Goal: Transaction & Acquisition: Book appointment/travel/reservation

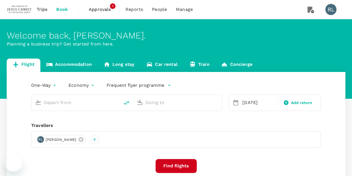
drag, startPoint x: 0, startPoint y: 0, endPoint x: 67, endPoint y: 104, distance: 123.4
click at [67, 104] on input "text" at bounding box center [76, 102] width 65 height 9
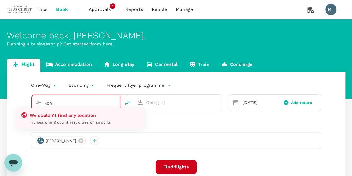
type input "Kuching Intl (KCH)"
type input "Kuala Lumpur Intl ([GEOGRAPHIC_DATA])"
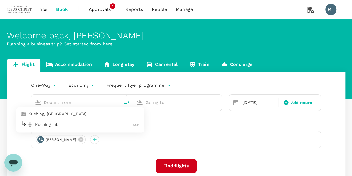
type input "Kuching Intl (KCH)"
type input "Kuala Lumpur Intl ([GEOGRAPHIC_DATA])"
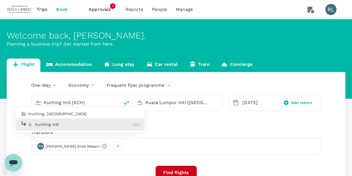
type input "Kuching Intl (KCH)"
click at [185, 133] on div "Travellers" at bounding box center [176, 132] width 290 height 7
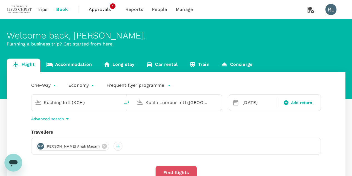
click at [174, 171] on button "Find flights" at bounding box center [176, 172] width 41 height 14
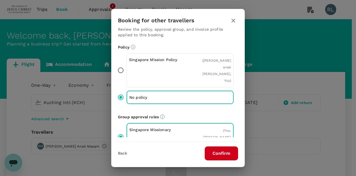
click at [219, 150] on button "Confirm" at bounding box center [221, 153] width 33 height 14
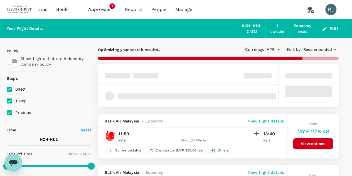
click at [322, 48] on span "Recommended" at bounding box center [317, 49] width 29 height 6
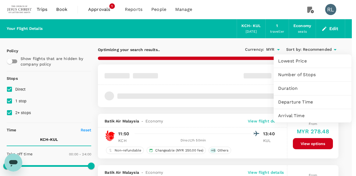
click at [297, 102] on span "Departure Time" at bounding box center [312, 102] width 69 height 7
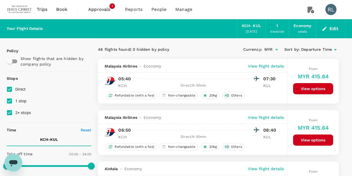
click at [321, 52] on span "Departure Time" at bounding box center [316, 49] width 31 height 6
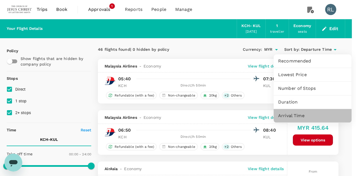
click at [291, 115] on span "Arrival Time" at bounding box center [312, 115] width 69 height 7
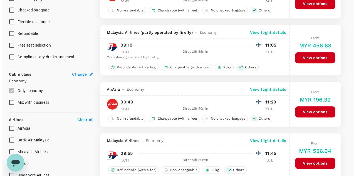
scroll to position [251, 0]
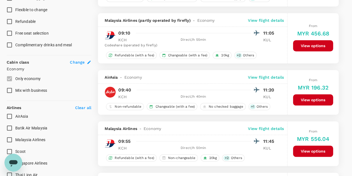
click at [262, 76] on p "View flight details" at bounding box center [266, 77] width 36 height 6
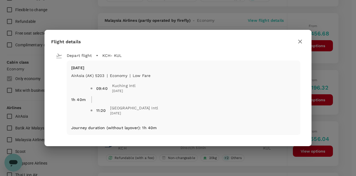
click at [299, 41] on icon "button" at bounding box center [300, 41] width 7 height 7
